Goal: Task Accomplishment & Management: Complete application form

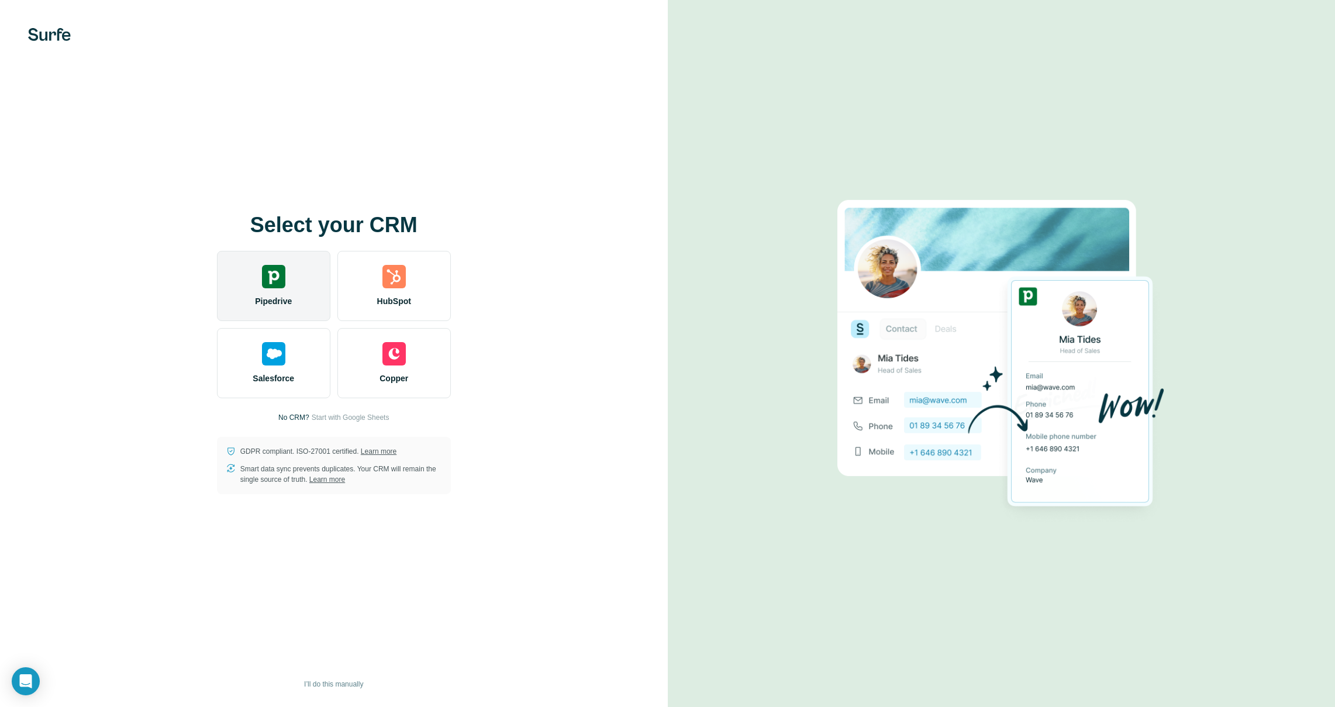
click at [270, 286] on img at bounding box center [273, 276] width 23 height 23
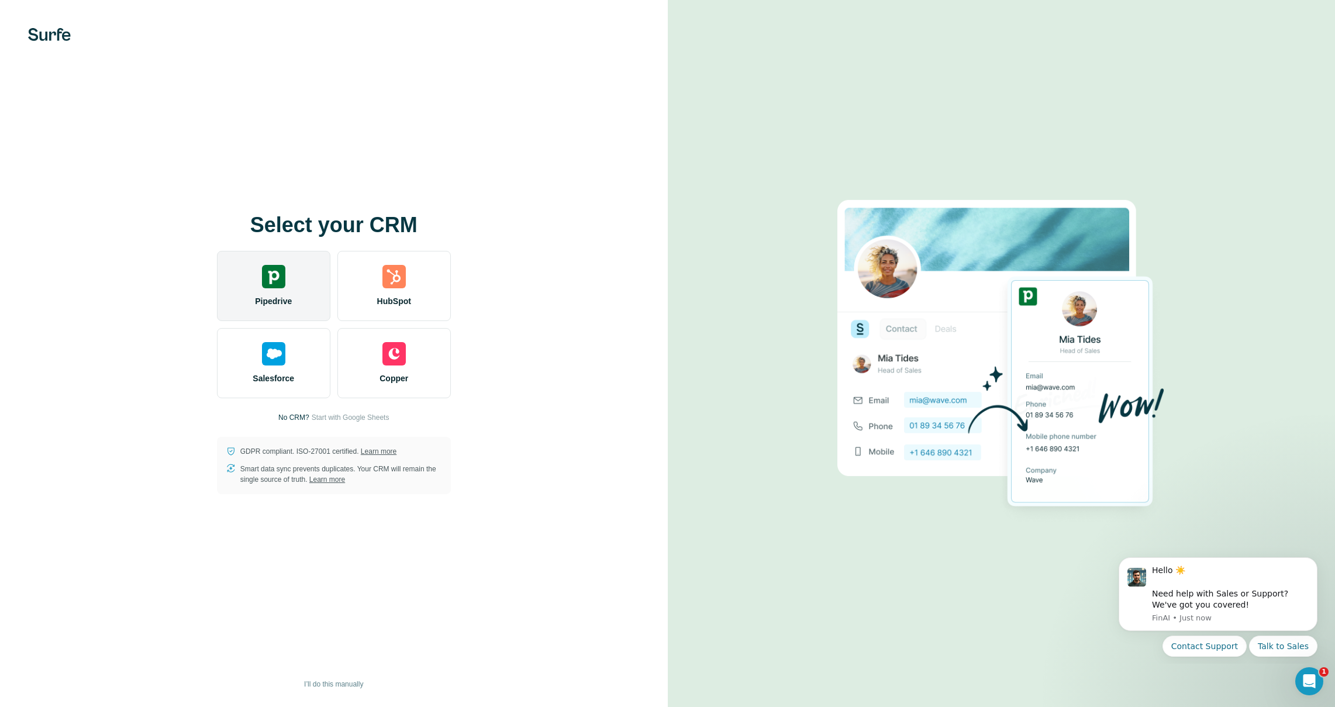
click at [289, 291] on div "Pipedrive" at bounding box center [273, 286] width 113 height 70
click at [271, 288] on div "Pipedrive" at bounding box center [273, 286] width 113 height 70
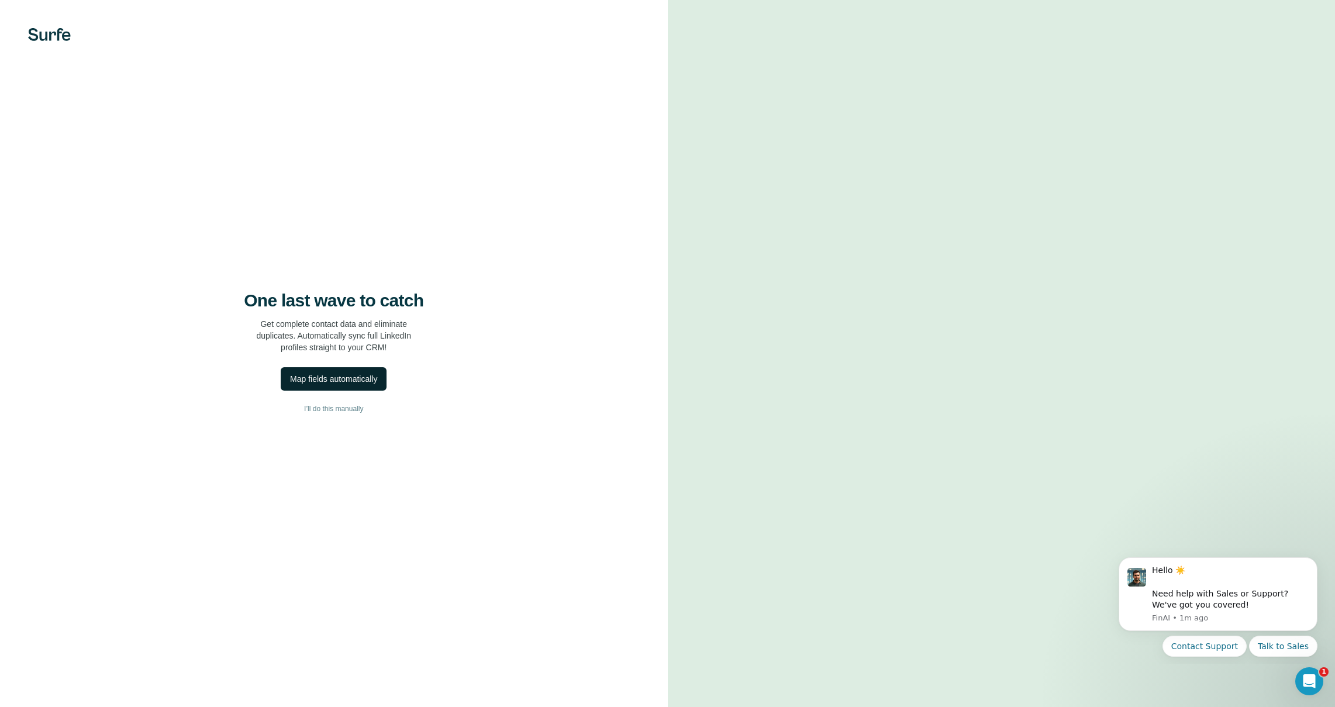
click at [342, 378] on div "Map fields automatically" at bounding box center [333, 379] width 87 height 12
